Goal: Check status: Check status

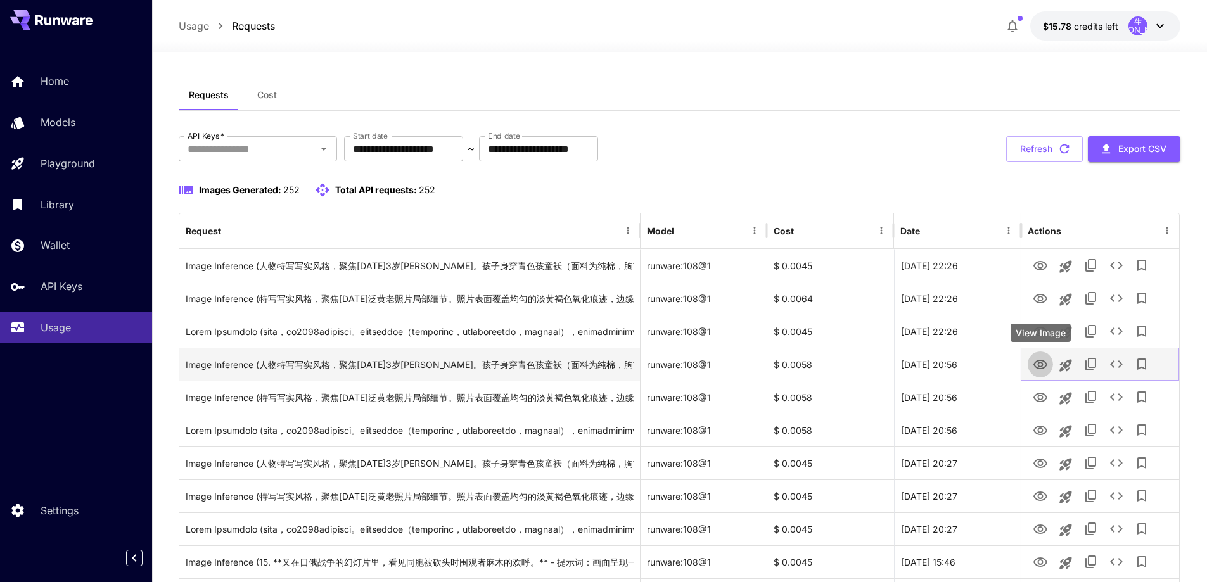
click at [1040, 369] on icon "View Image" at bounding box center [1041, 365] width 14 height 10
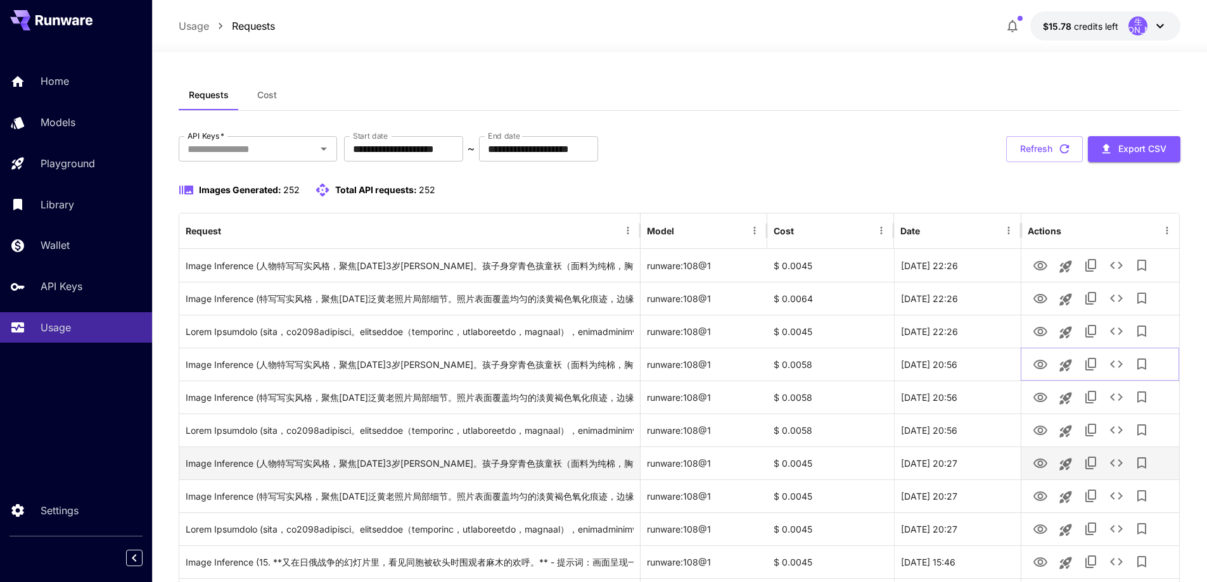
scroll to position [127, 0]
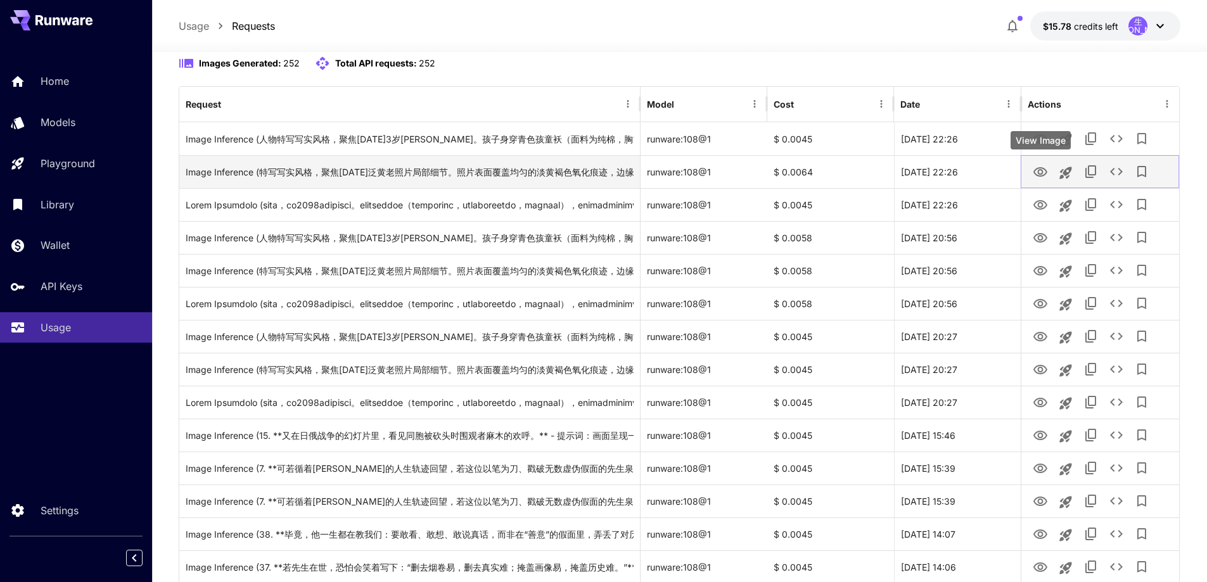
click at [1039, 176] on icon "View Image" at bounding box center [1041, 172] width 14 height 10
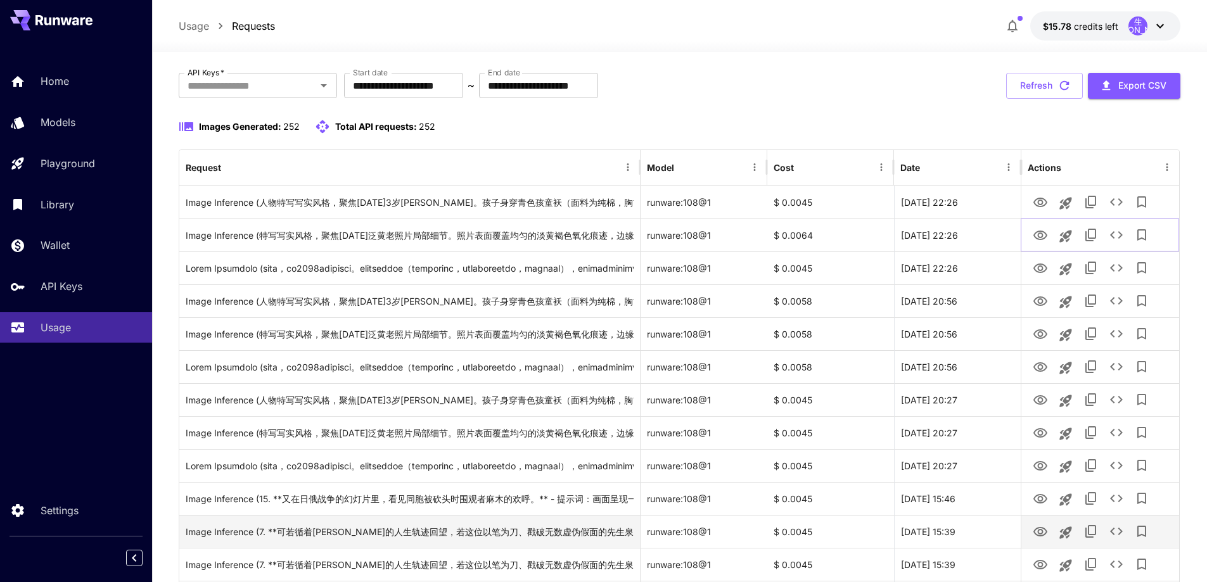
scroll to position [0, 0]
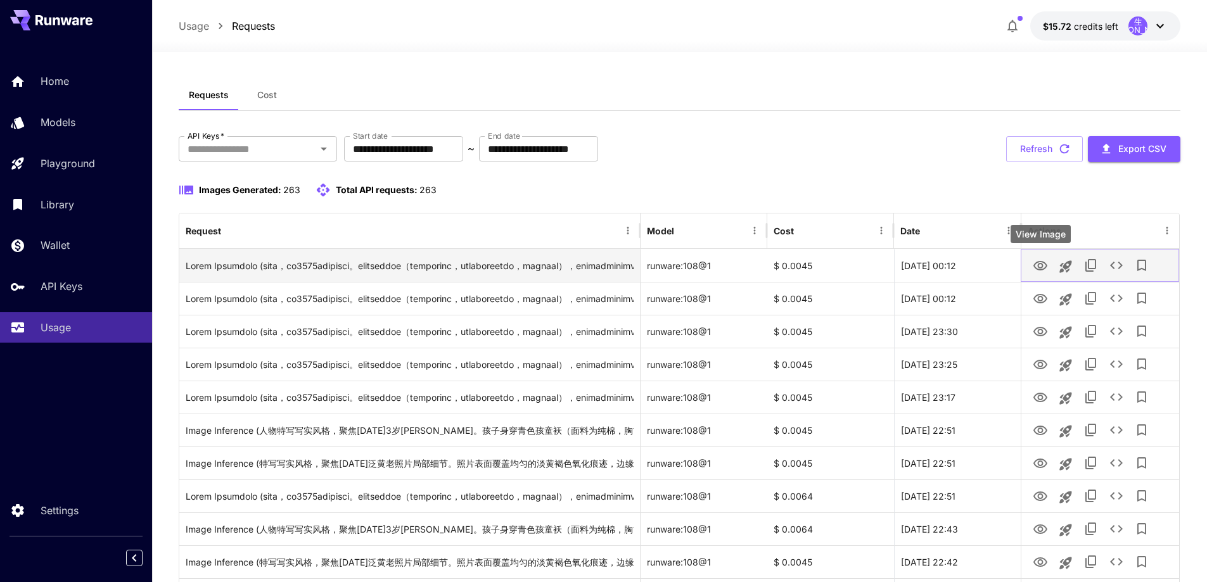
click at [1037, 264] on icon "View Image" at bounding box center [1040, 266] width 15 height 15
click at [1044, 266] on icon "View Image" at bounding box center [1040, 266] width 15 height 15
click at [1040, 263] on icon "View Image" at bounding box center [1041, 266] width 14 height 10
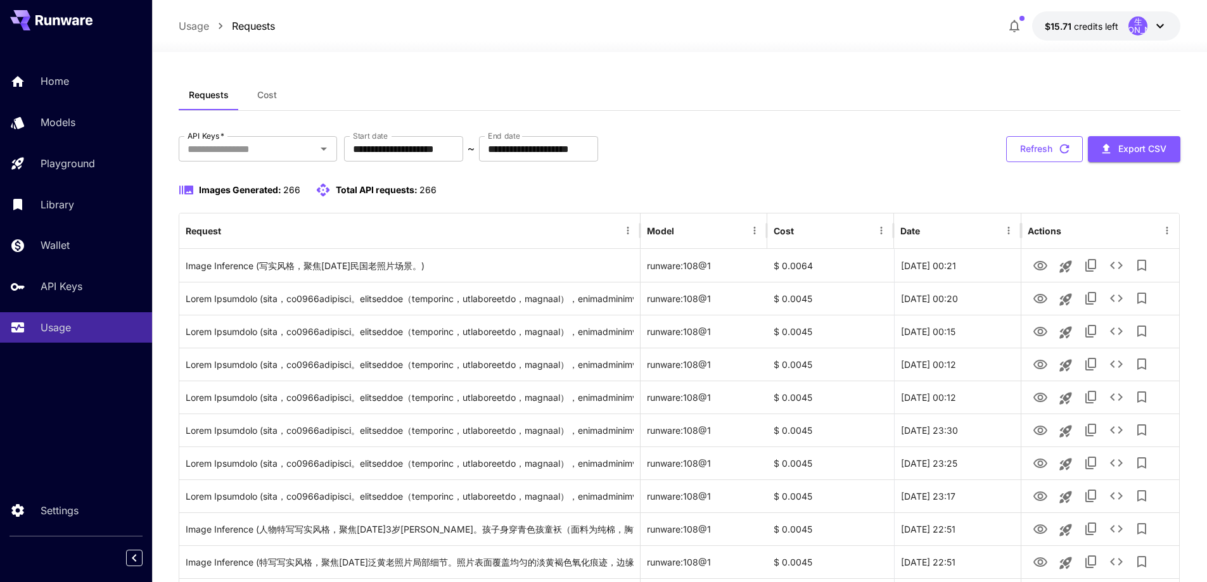
click at [1058, 145] on icon "button" at bounding box center [1065, 149] width 14 height 14
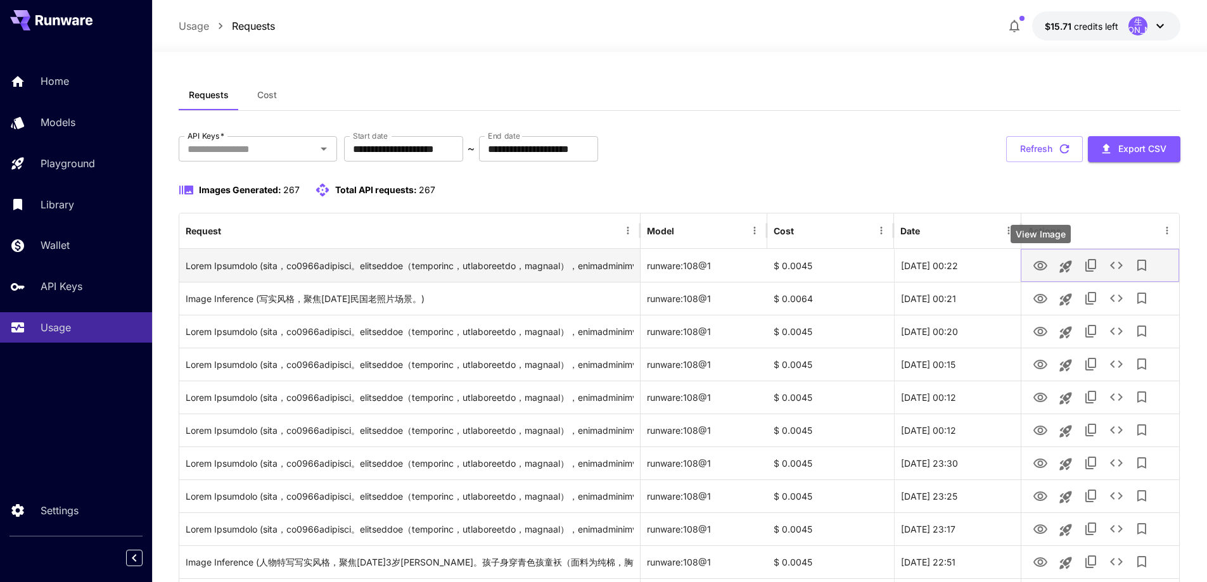
click at [1042, 263] on icon "View Image" at bounding box center [1040, 266] width 15 height 15
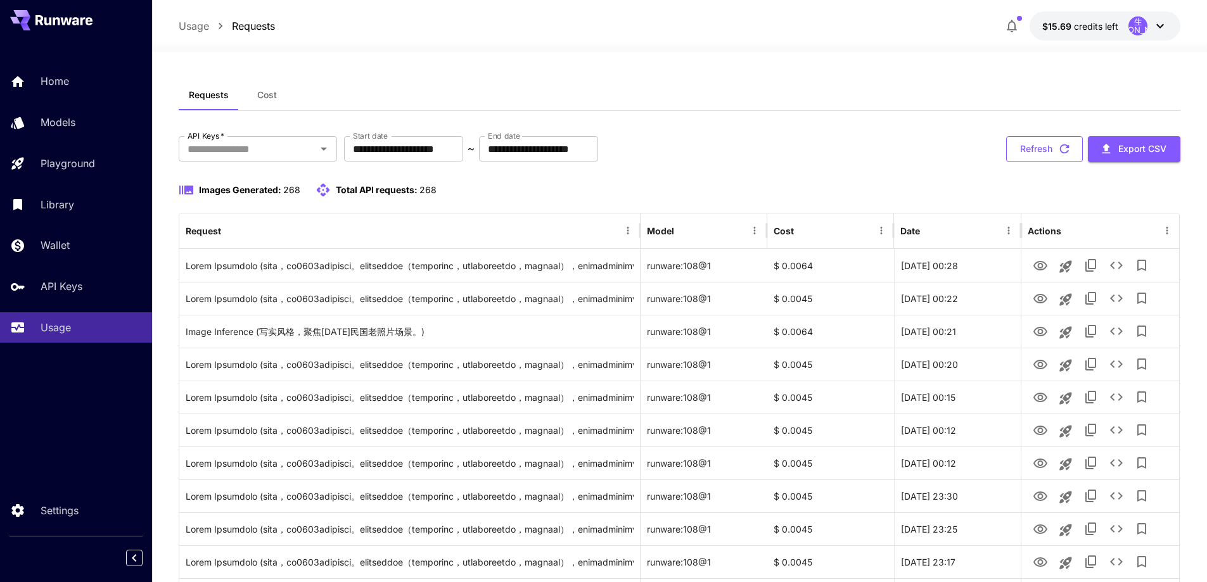
click at [1048, 140] on button "Refresh" at bounding box center [1044, 149] width 77 height 26
click at [1051, 148] on button "Refresh" at bounding box center [1044, 149] width 77 height 26
click at [1031, 145] on button "Refresh" at bounding box center [1044, 149] width 77 height 26
click at [1038, 148] on button "Refresh" at bounding box center [1044, 149] width 77 height 26
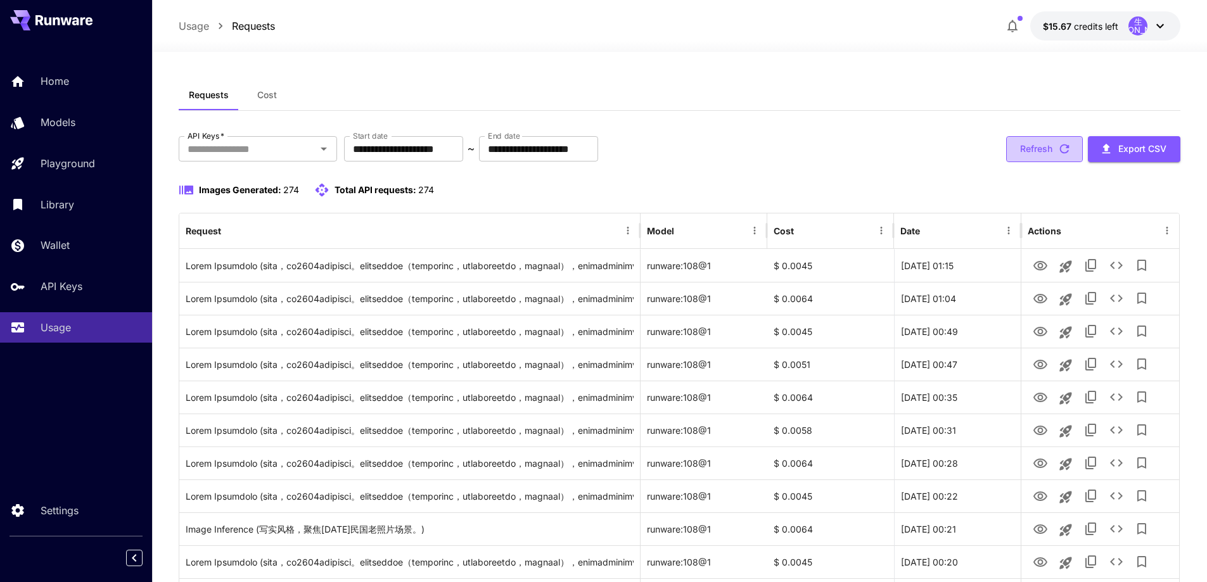
click at [1034, 153] on button "Refresh" at bounding box center [1044, 149] width 77 height 26
click at [1039, 143] on button "Refresh" at bounding box center [1044, 149] width 77 height 26
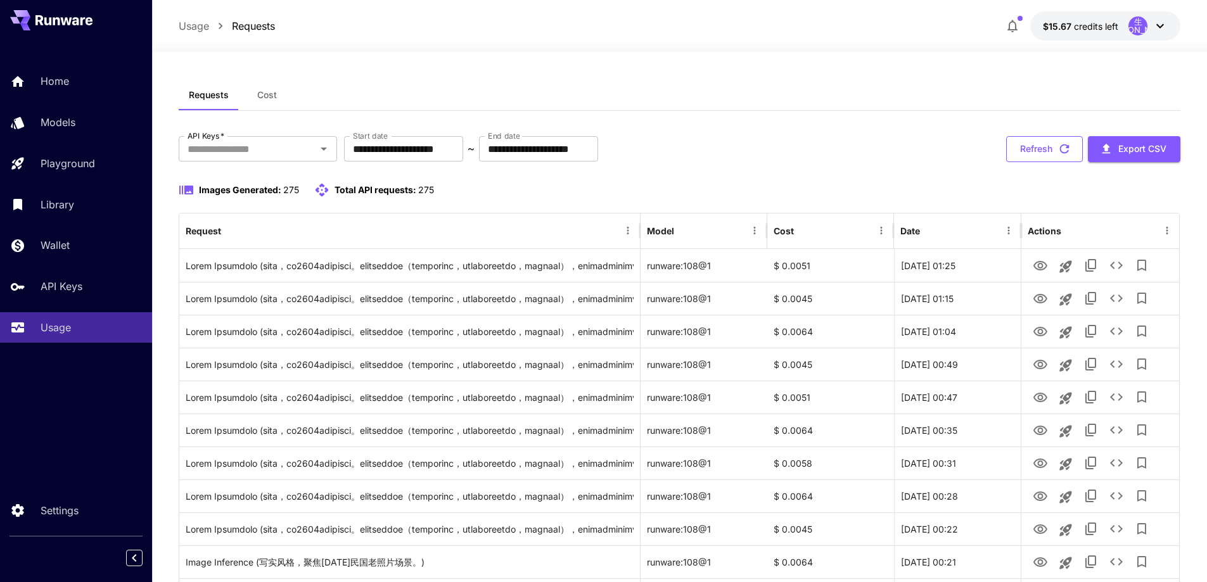
click at [1042, 149] on button "Refresh" at bounding box center [1044, 149] width 77 height 26
